Goal: Find specific fact: Find contact information

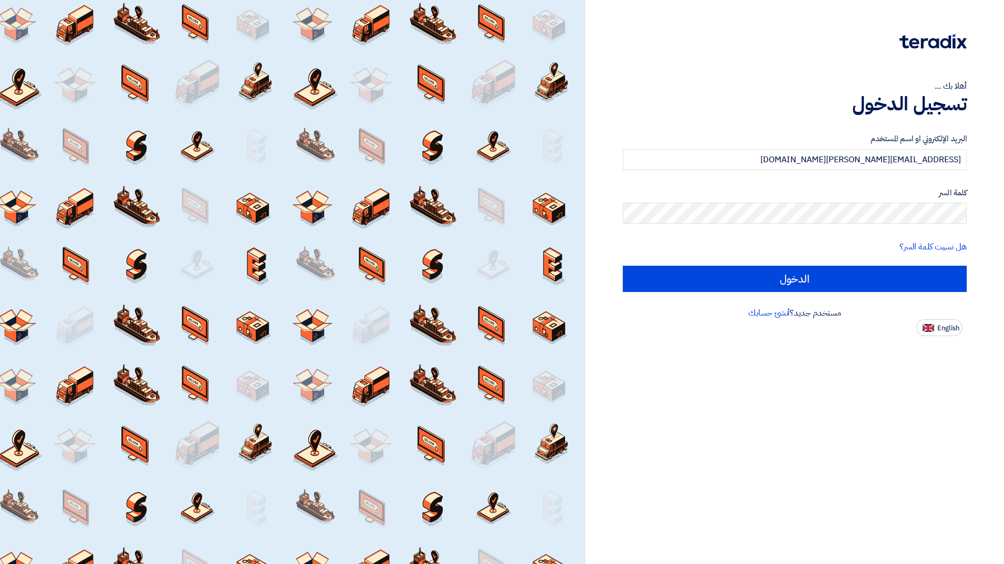
click at [860, 276] on input "الدخول" at bounding box center [795, 279] width 344 height 26
type input "Sign in"
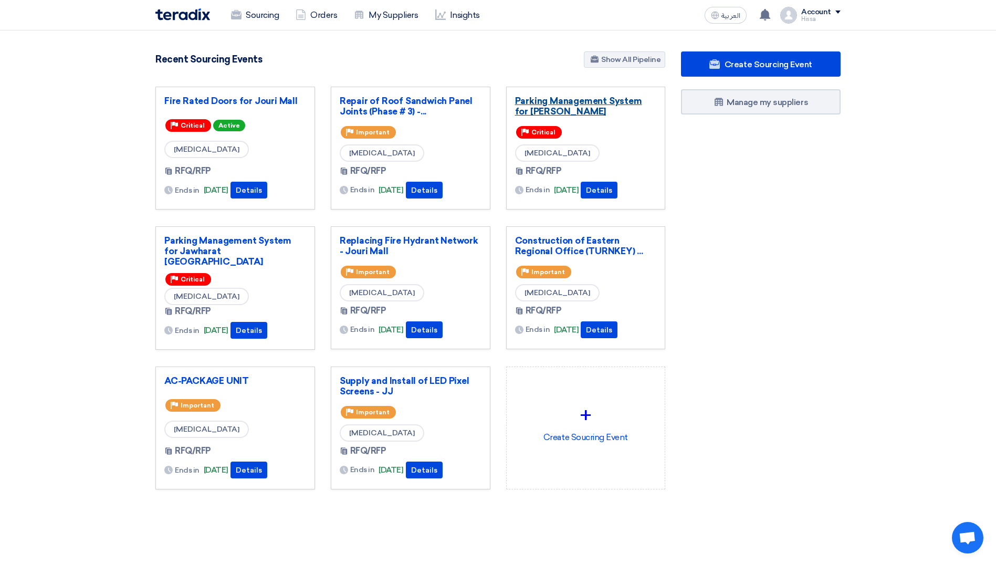
click at [575, 99] on link "Parking Management System for [PERSON_NAME]" at bounding box center [586, 106] width 142 height 21
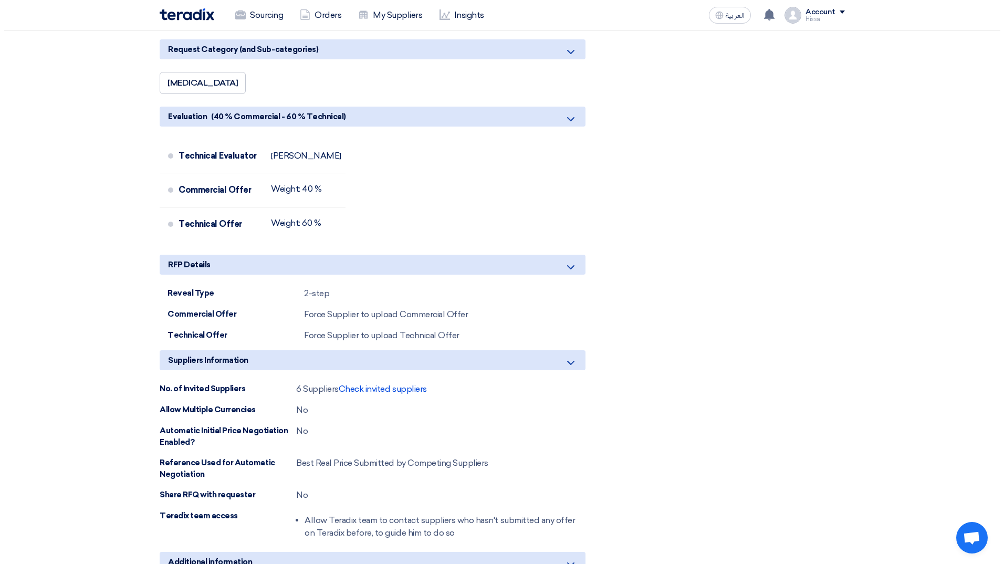
scroll to position [840, 0]
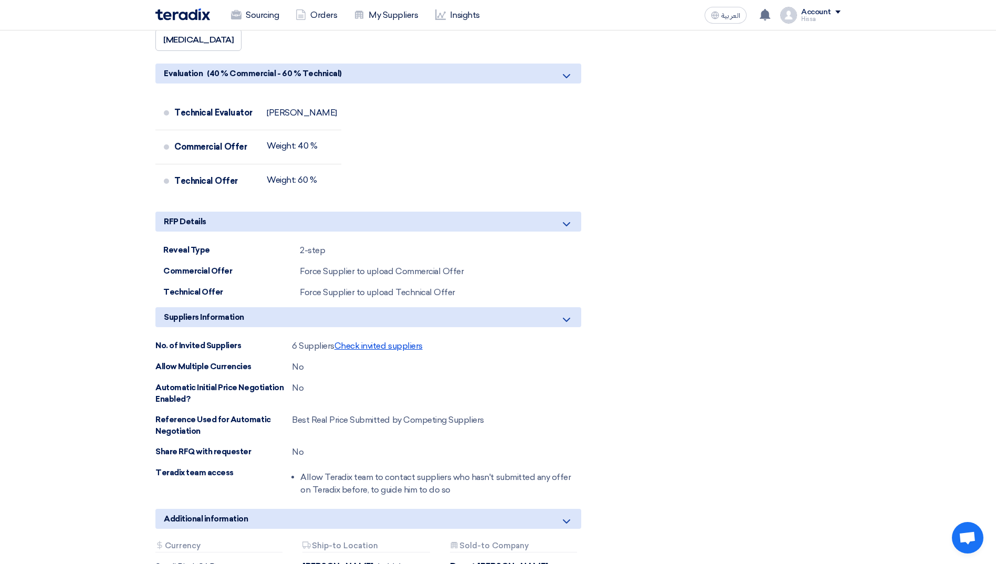
click at [369, 343] on span "Check invited suppliers" at bounding box center [379, 346] width 88 height 10
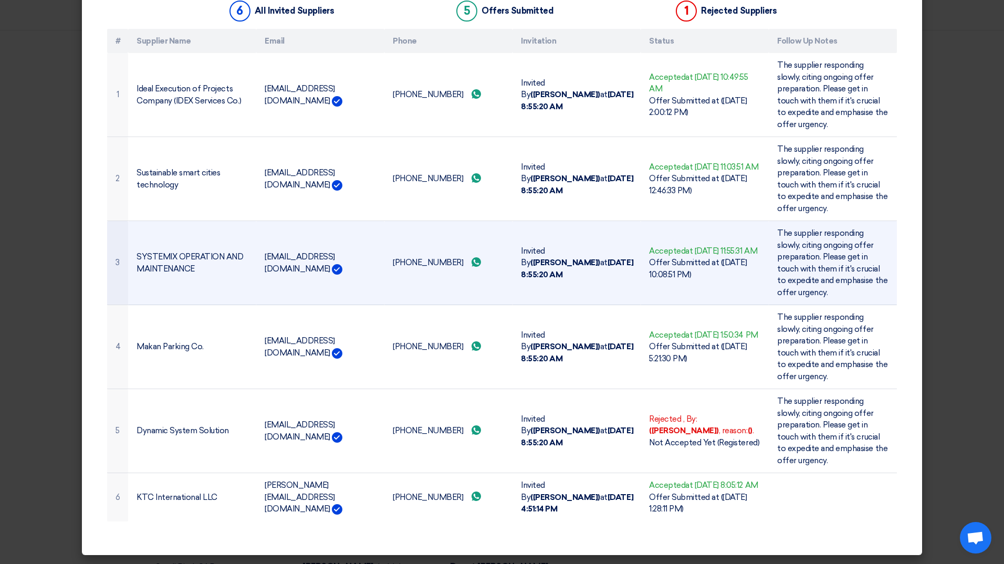
scroll to position [109, 0]
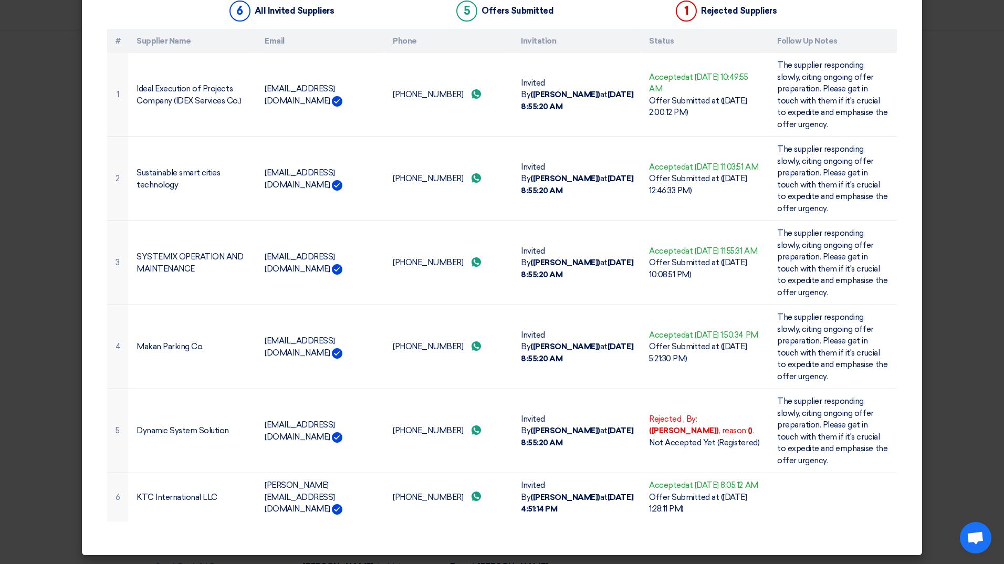
click at [76, 392] on modal-container "Invited Suppliers × Invited Suppliers 6 All Invited Suppliers 5 Offers Submitte…" at bounding box center [502, 282] width 1004 height 564
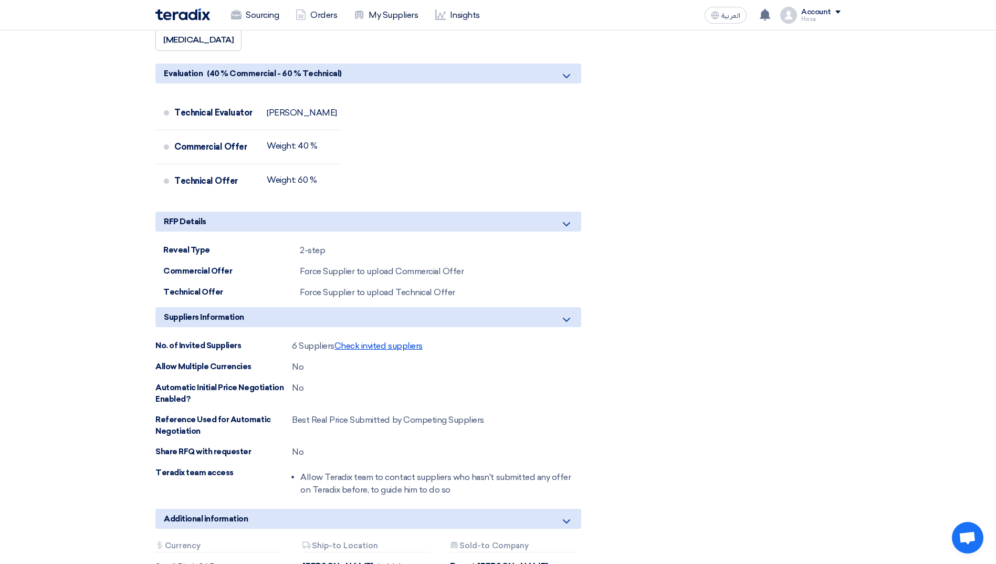
click at [407, 347] on span "Check invited suppliers" at bounding box center [379, 346] width 88 height 10
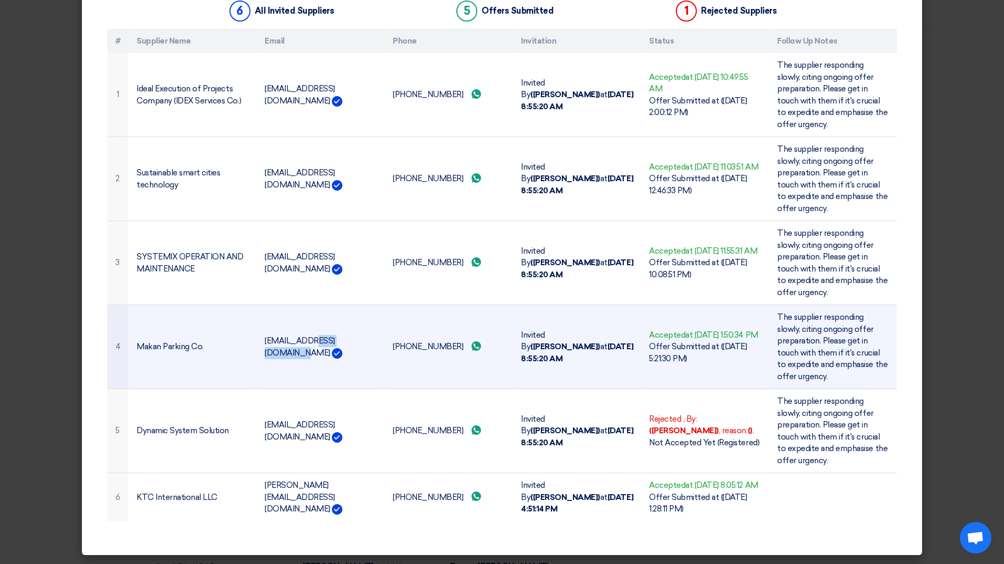
drag, startPoint x: 260, startPoint y: 336, endPoint x: 310, endPoint y: 336, distance: 49.9
click at [310, 336] on td "[EMAIL_ADDRESS][DOMAIN_NAME]" at bounding box center [320, 347] width 128 height 84
copy td "[EMAIL_ADDRESS][DOMAIN_NAME]"
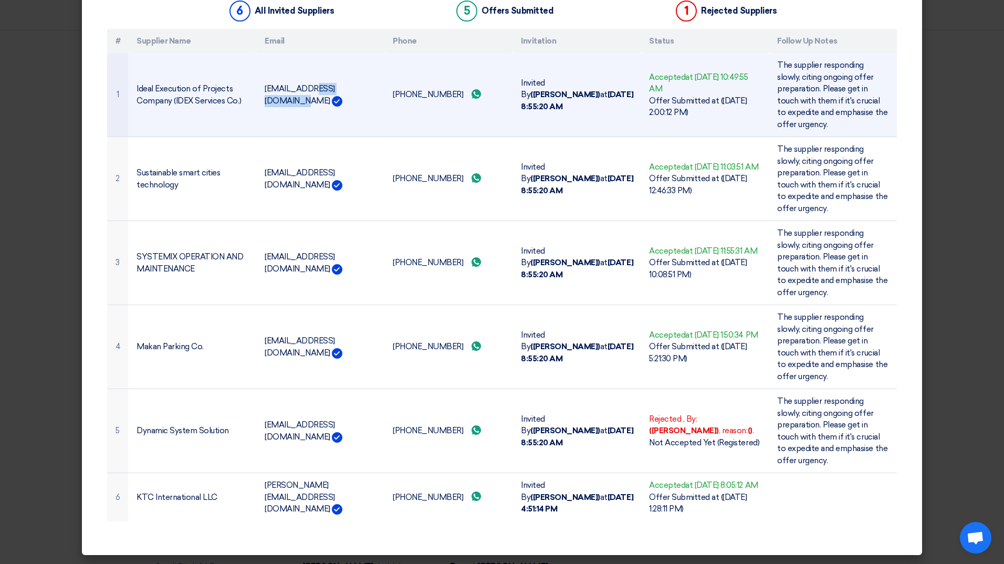
drag, startPoint x: 260, startPoint y: 82, endPoint x: 309, endPoint y: 88, distance: 49.8
click at [309, 88] on td "[EMAIL_ADDRESS][DOMAIN_NAME]" at bounding box center [320, 95] width 128 height 84
copy td "[EMAIL_ADDRESS][DOMAIN_NAME]"
